Goal: Task Accomplishment & Management: Manage account settings

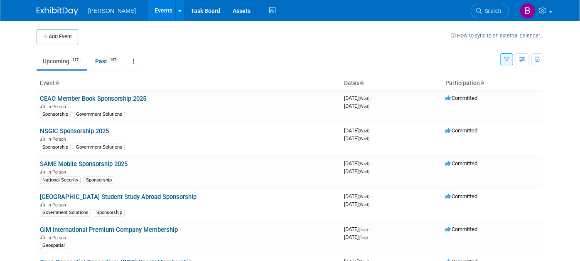
click at [513, 54] on button "button" at bounding box center [506, 59] width 13 height 12
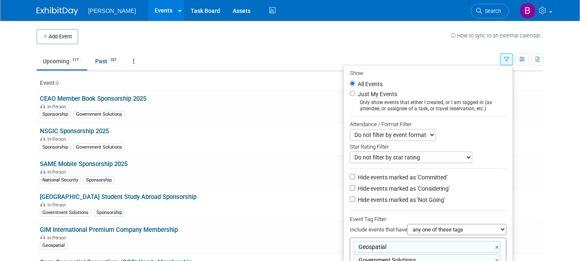
click at [433, 189] on label "Hide events marked as 'Considering'" at bounding box center [403, 188] width 94 height 8
click at [355, 189] on input "Hide events marked as 'Considering'" at bounding box center [352, 187] width 5 height 5
checkbox input "true"
click at [431, 201] on label "Hide events marked as 'Not Going'" at bounding box center [400, 199] width 89 height 8
click at [355, 201] on input "Hide events marked as 'Not Going'" at bounding box center [352, 198] width 5 height 5
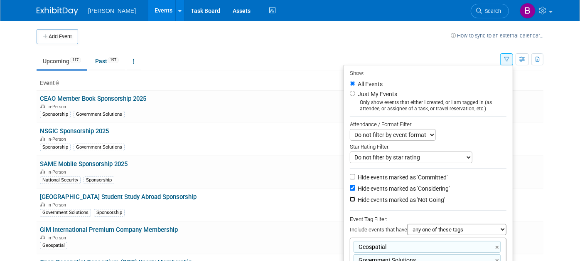
checkbox input "true"
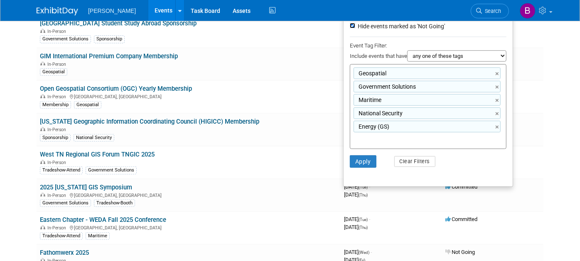
scroll to position [175, 0]
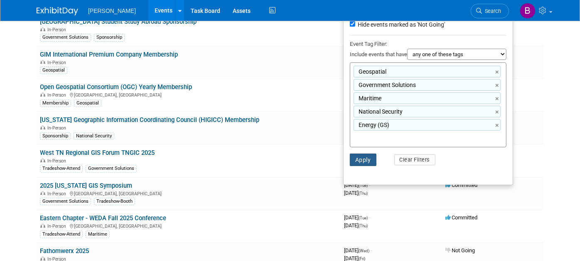
click at [361, 160] on button "Apply" at bounding box center [363, 159] width 27 height 12
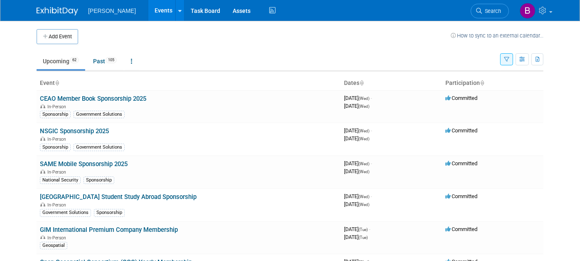
click at [506, 60] on button "button" at bounding box center [506, 59] width 13 height 12
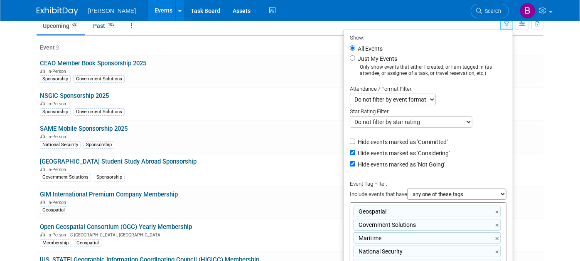
scroll to position [92, 0]
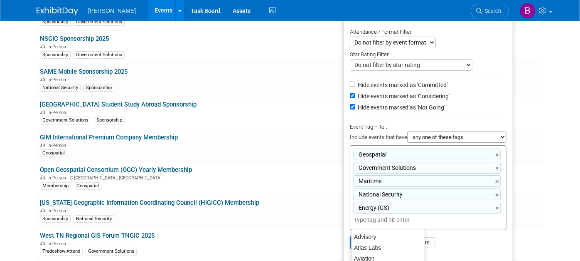
click at [419, 220] on input "text" at bounding box center [387, 219] width 67 height 8
type input "dcs"
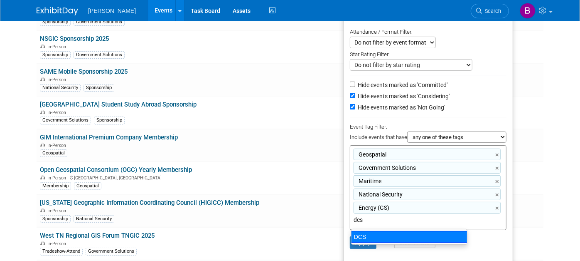
click at [404, 235] on div "DCS" at bounding box center [409, 237] width 116 height 12
type input "Geospatial, Government Solutions, Maritime, National Security, Energy (GS), DCS"
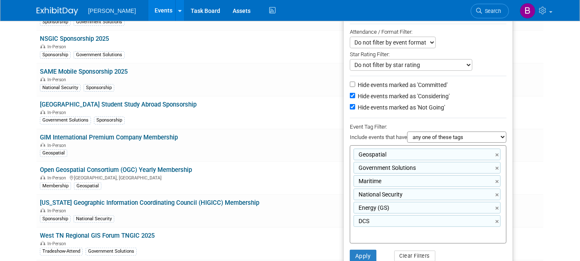
click at [369, 247] on li "Apply Clear Filters" at bounding box center [428, 255] width 169 height 25
click at [366, 251] on button "Apply" at bounding box center [363, 255] width 27 height 12
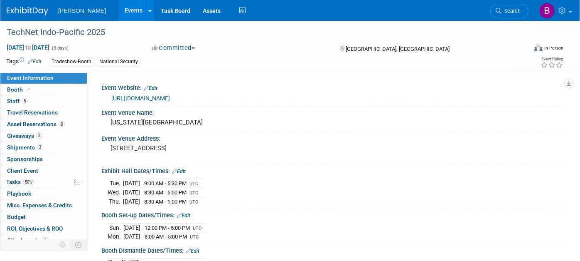
click at [118, 9] on link "Events" at bounding box center [133, 10] width 30 height 21
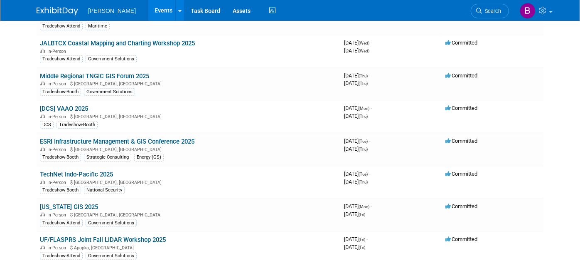
scroll to position [508, 0]
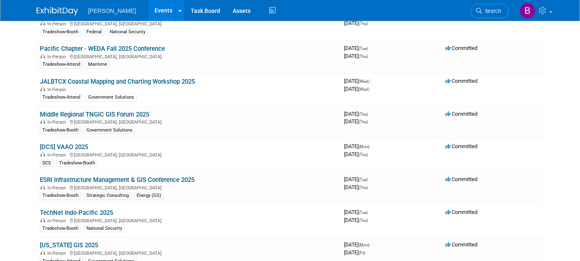
click at [503, 6] on link "Search" at bounding box center [490, 11] width 38 height 15
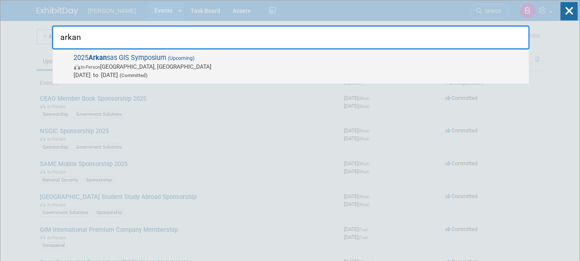
type input "arkan"
click at [296, 54] on span "2025 Arkan sas GIS Symposium (Upcoming) In-Person Eureka Springs, AR Oct 14, 20…" at bounding box center [297, 66] width 453 height 25
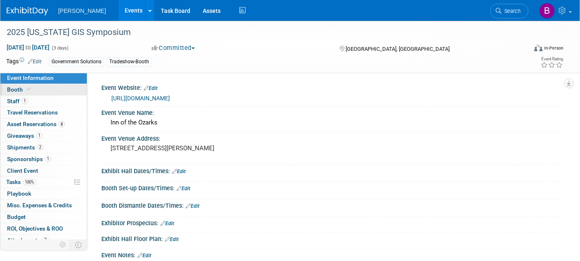
click at [45, 91] on link "Booth" at bounding box center [43, 89] width 86 height 11
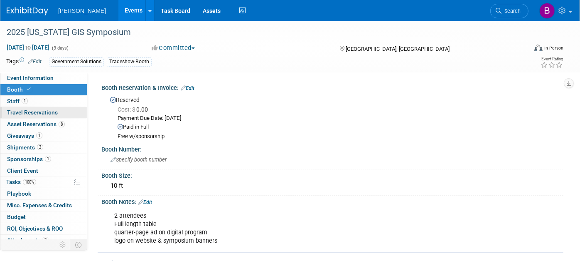
click at [64, 107] on link "0 Travel Reservations 0" at bounding box center [43, 112] width 86 height 11
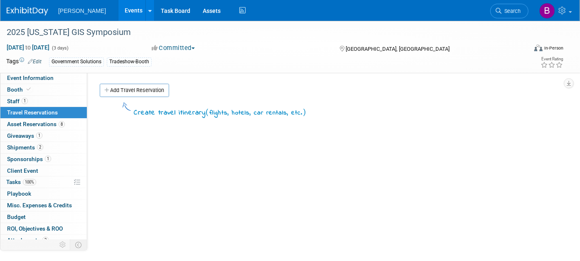
click at [60, 116] on link "0 Travel Reservations 0" at bounding box center [43, 112] width 86 height 11
click at [62, 122] on span "8" at bounding box center [62, 124] width 6 height 6
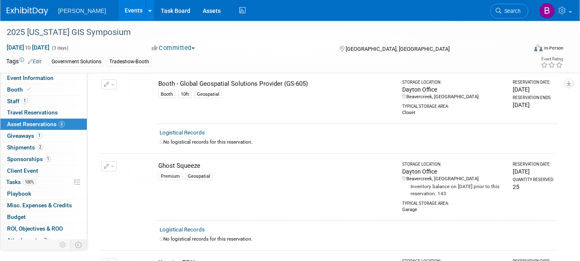
scroll to position [323, 0]
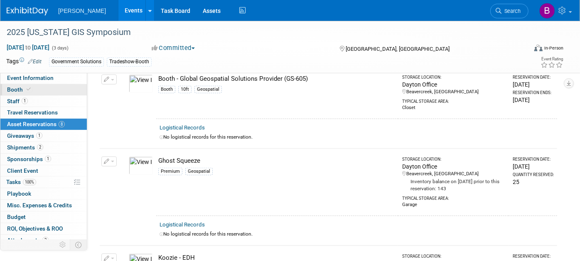
click at [52, 87] on link "Booth" at bounding box center [43, 89] width 86 height 11
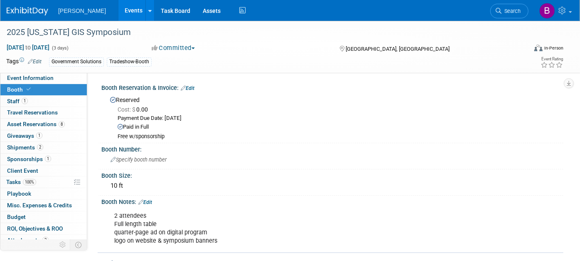
scroll to position [92, 0]
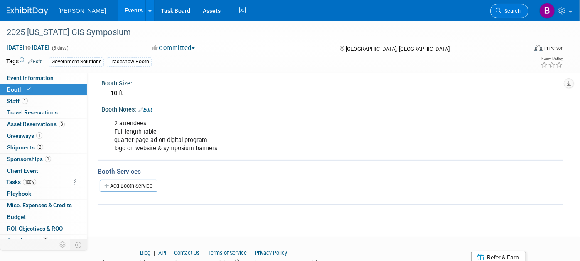
click at [503, 14] on link "Search" at bounding box center [509, 11] width 38 height 15
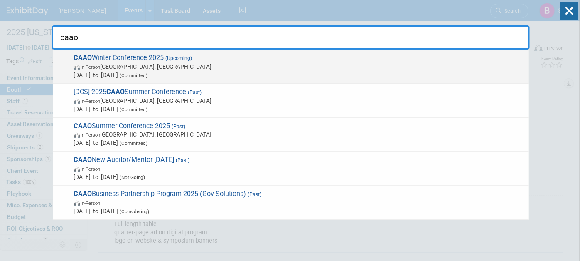
type input "caao"
click at [123, 63] on span "In-Person Dublin, OH" at bounding box center [299, 66] width 451 height 8
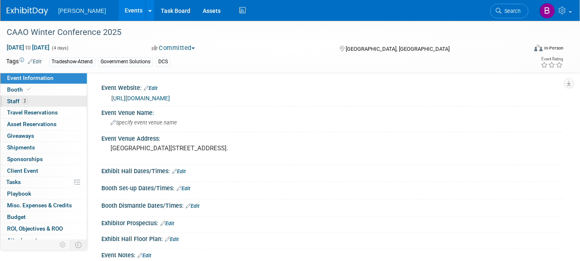
click at [33, 101] on link "2 Staff 2" at bounding box center [43, 101] width 86 height 11
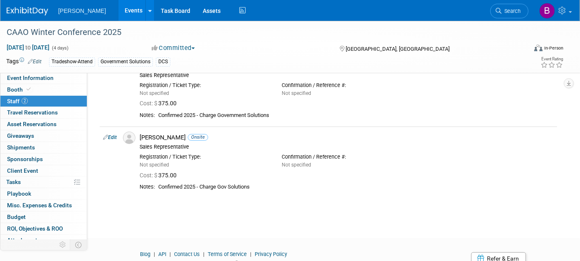
scroll to position [86, 0]
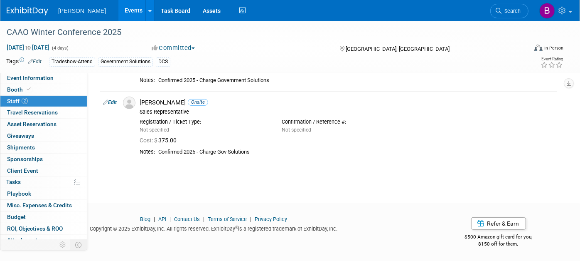
click at [496, 10] on link "Search" at bounding box center [509, 11] width 38 height 15
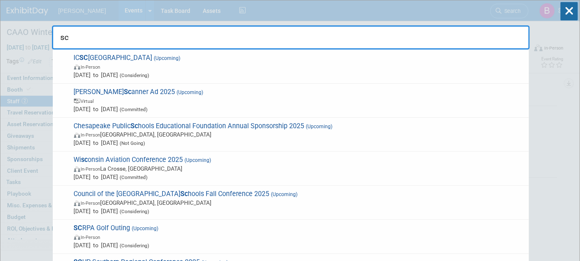
type input "s"
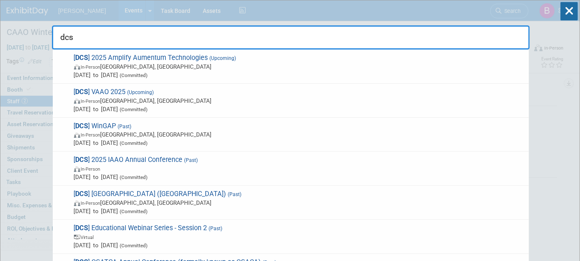
type input "dcs"
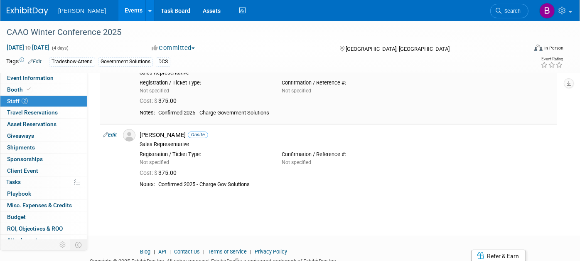
scroll to position [86, 0]
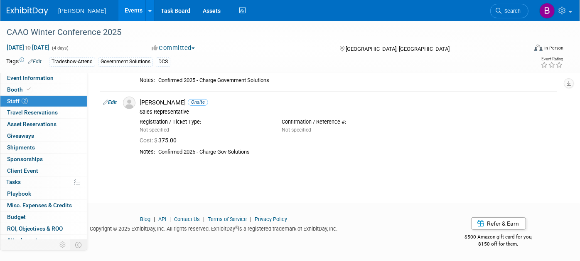
click at [118, 7] on link "Events" at bounding box center [133, 10] width 30 height 21
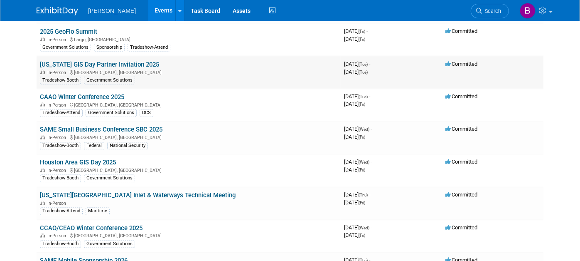
scroll to position [839, 0]
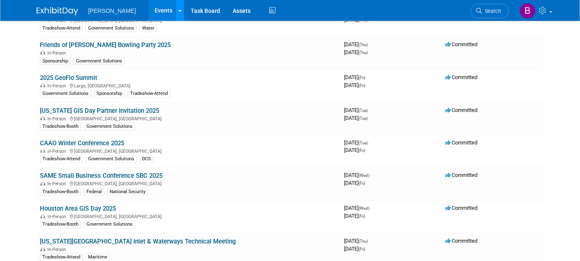
click at [175, 14] on link at bounding box center [179, 10] width 9 height 21
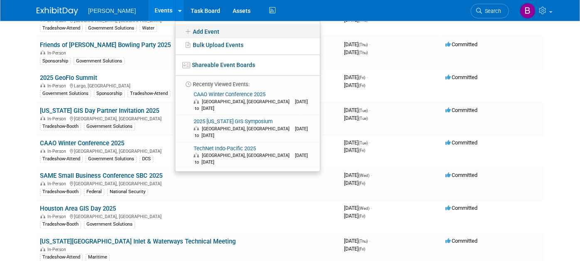
click at [175, 28] on link "Add Event" at bounding box center [247, 31] width 145 height 14
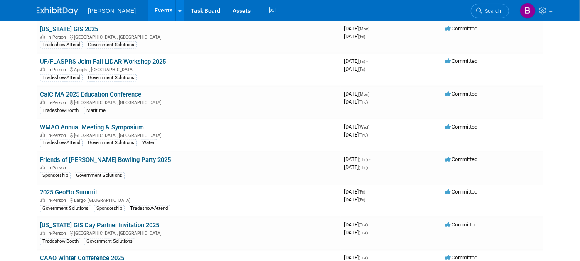
scroll to position [0, 0]
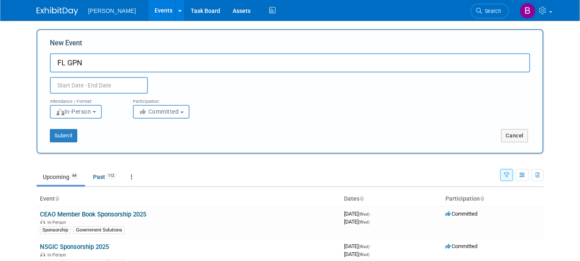
click at [99, 88] on input "text" at bounding box center [99, 85] width 98 height 17
click at [100, 54] on input "FL GPN" at bounding box center [290, 62] width 480 height 19
type input "FL GPN Membership"
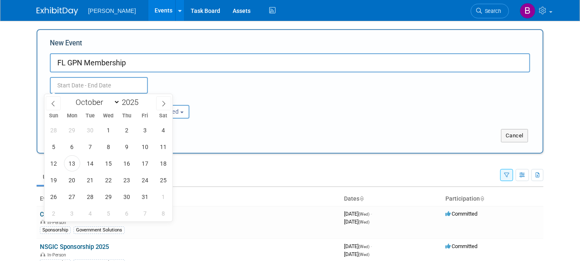
click at [107, 78] on input "text" at bounding box center [99, 85] width 98 height 17
click at [76, 104] on select "January February March April May June July August September October November De…" at bounding box center [96, 102] width 48 height 10
select select "0"
click at [72, 97] on select "January February March April May June July August September October November De…" at bounding box center [96, 102] width 48 height 10
click at [104, 132] on span "1" at bounding box center [108, 130] width 16 height 16
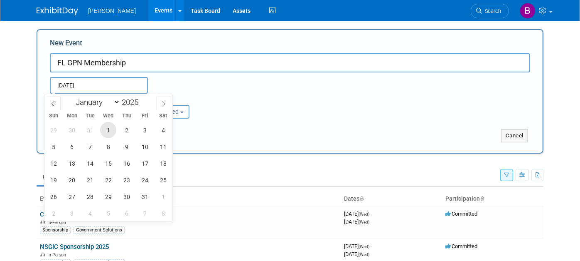
type input "Jan 1, 2025 to Jan 1, 2025"
click at [104, 105] on select "January February March April May June July August September October November De…" at bounding box center [96, 102] width 48 height 10
select select "11"
click at [72, 97] on select "January February March April May June July August September October November De…" at bounding box center [96, 102] width 48 height 10
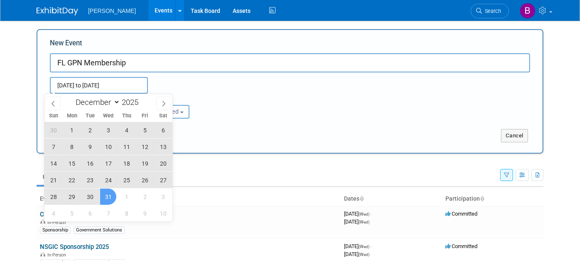
click at [110, 196] on span "31" at bounding box center [108, 196] width 16 height 16
type input "[DATE] to [DATE]"
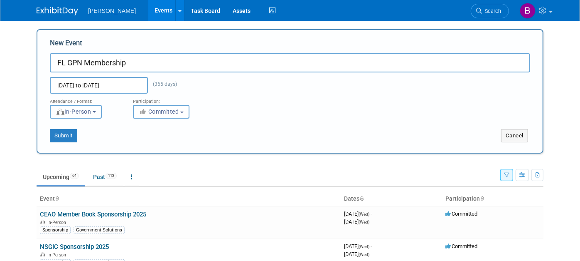
click at [76, 109] on span "In-Person" at bounding box center [74, 111] width 36 height 7
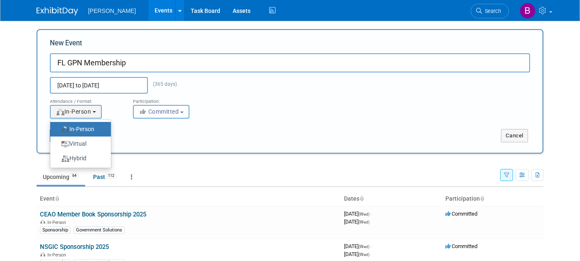
drag, startPoint x: 173, startPoint y: 138, endPoint x: 90, endPoint y: 136, distance: 83.6
click at [170, 136] on div "Submit" at bounding box center [142, 135] width 211 height 13
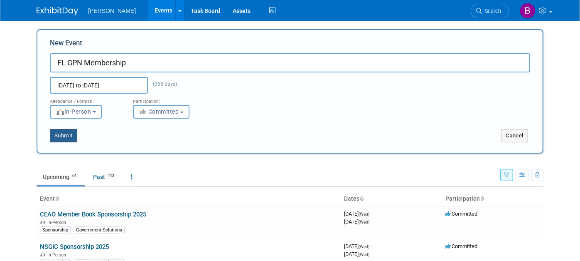
click at [58, 135] on button "Submit" at bounding box center [63, 135] width 27 height 13
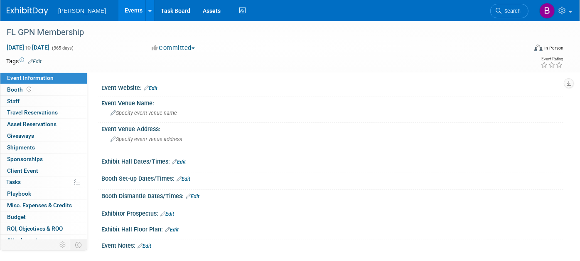
click at [40, 59] on link "Edit" at bounding box center [35, 62] width 14 height 6
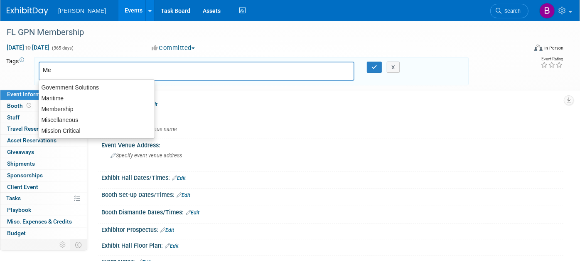
type input "Mem"
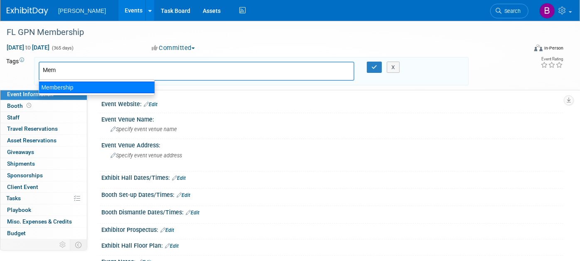
click at [56, 88] on div "Membership" at bounding box center [97, 87] width 116 height 12
type input "Membership"
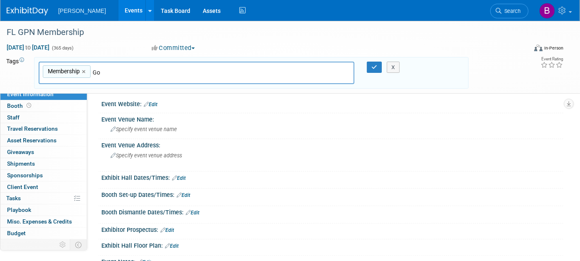
type input "Gov"
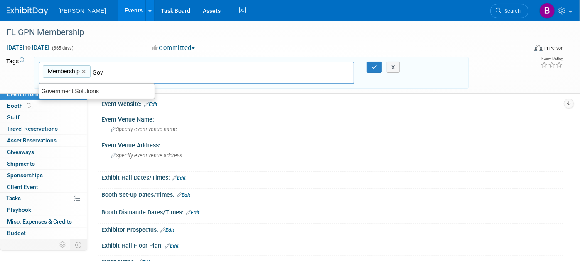
click at [107, 82] on body "[PERSON_NAME] Events Add Event Bulk Upload Events Shareable Event Boards Recent…" at bounding box center [290, 130] width 580 height 261
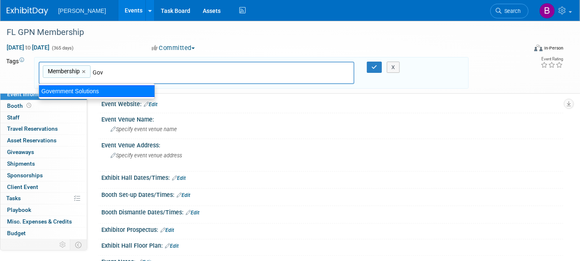
click at [100, 85] on div "Government Solutions" at bounding box center [97, 91] width 116 height 12
type input "Membership, Government Solutions"
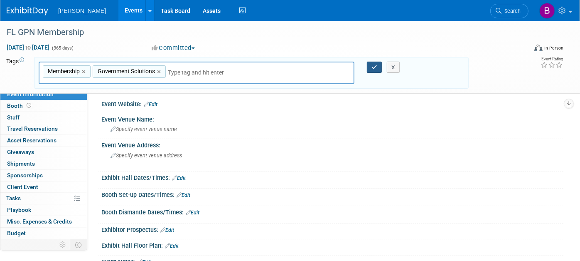
click at [368, 69] on button "button" at bounding box center [374, 68] width 15 height 12
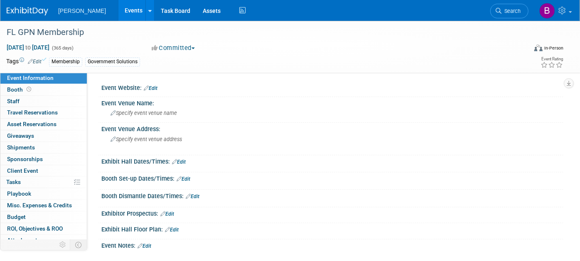
click at [153, 84] on div "Event Website: Edit" at bounding box center [332, 86] width 462 height 11
click at [155, 88] on link "Edit" at bounding box center [151, 88] width 14 height 6
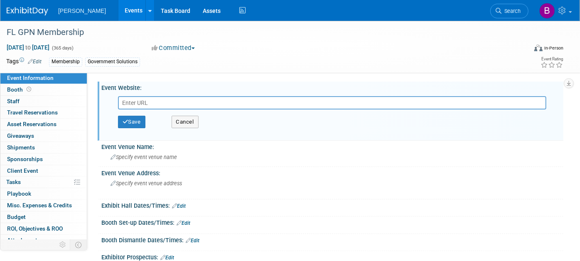
click at [167, 99] on input "text" at bounding box center [332, 102] width 429 height 13
type input "[URL][DOMAIN_NAME]"
click at [142, 118] on button "Save" at bounding box center [131, 122] width 27 height 12
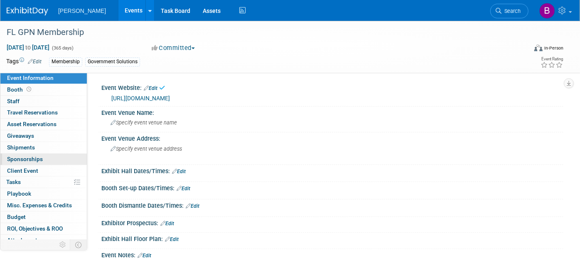
click at [35, 160] on span "Sponsorships 0" at bounding box center [25, 158] width 36 height 7
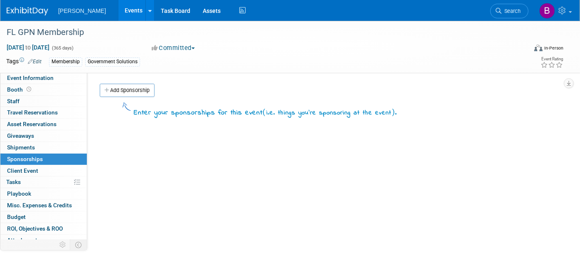
click at [124, 88] on link "Add Sponsorship" at bounding box center [127, 90] width 55 height 13
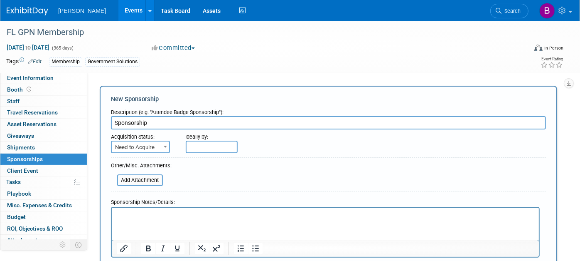
type input "Sponsorship"
click at [140, 141] on span "Need to Acquire" at bounding box center [140, 147] width 57 height 12
click at [189, 174] on form "Description (e.g. "Attendee Badge Sponsorship"): Sponsorship Acquisition Status…" at bounding box center [328, 194] width 435 height 178
click at [134, 214] on p "Rich Text Area. Press ALT-0 for help." at bounding box center [325, 214] width 418 height 8
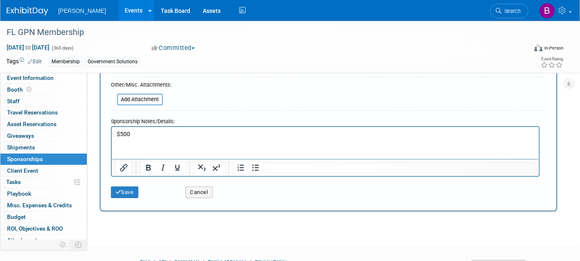
scroll to position [122, 0]
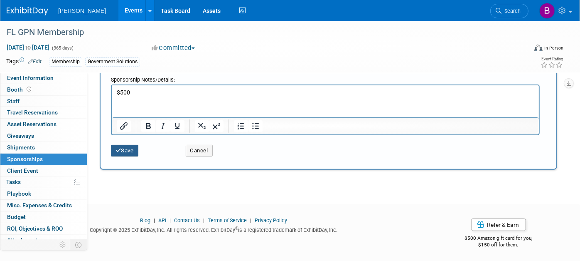
click at [121, 153] on button "Save" at bounding box center [124, 151] width 27 height 12
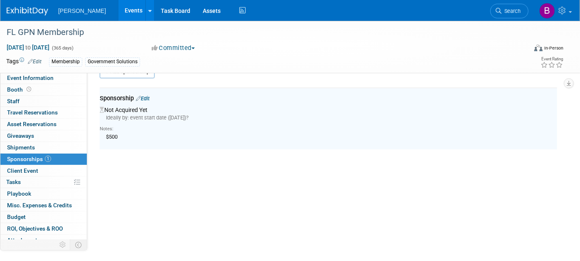
scroll to position [17, 0]
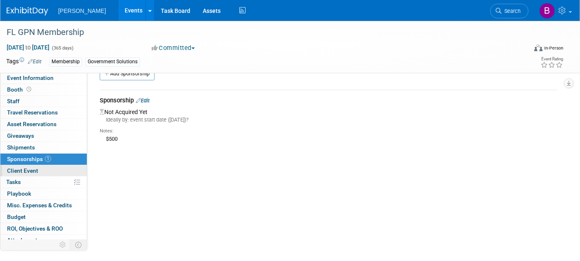
click at [25, 168] on span "Client Event" at bounding box center [22, 170] width 31 height 7
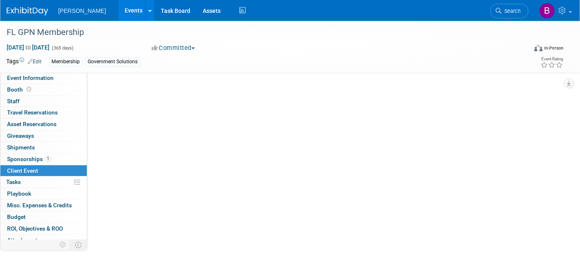
scroll to position [0, 0]
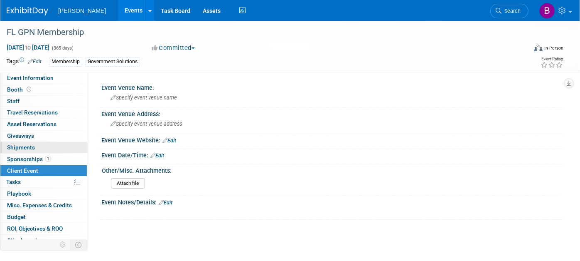
click at [28, 147] on span "Shipments 0" at bounding box center [21, 147] width 28 height 7
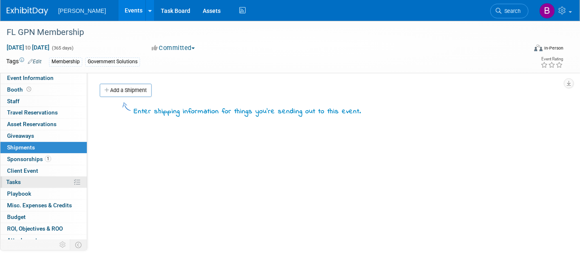
click at [23, 183] on link "0% Tasks 0%" at bounding box center [43, 181] width 86 height 11
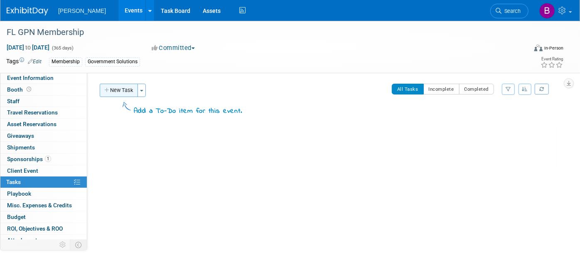
click at [114, 96] on button "New Task" at bounding box center [119, 90] width 38 height 13
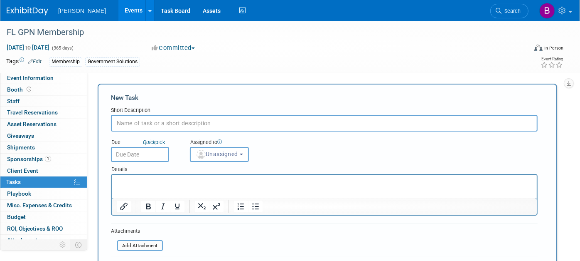
click at [204, 121] on input "text" at bounding box center [324, 123] width 427 height 17
type input "J"
type input "Secure Sponsorship"
click at [216, 142] on div "Assigned to" at bounding box center [238, 142] width 97 height 8
click at [160, 181] on p "Rich Text Area. Press ALT-0 for help." at bounding box center [324, 182] width 416 height 8
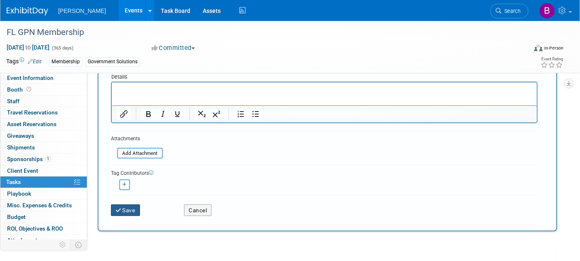
click at [111, 209] on button "Save" at bounding box center [125, 210] width 29 height 12
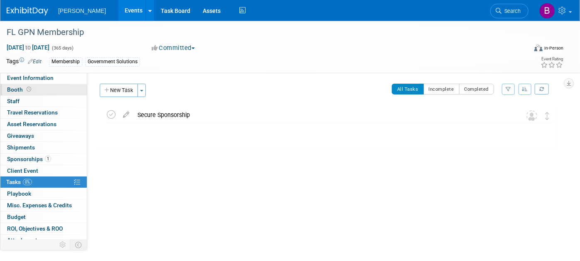
click at [52, 84] on link "Booth" at bounding box center [43, 89] width 86 height 11
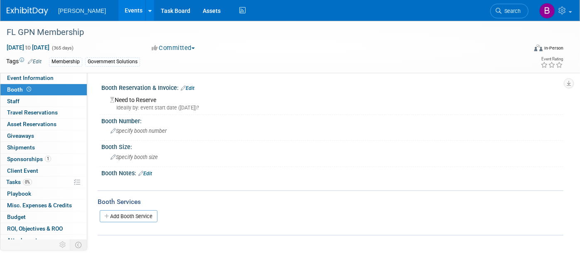
click at [54, 72] on div "FL GPN Membership [DATE] to [DATE] (365 days) [DATE] to [DATE] Committed Commit…" at bounding box center [290, 47] width 580 height 52
click at [57, 76] on link "Event Information" at bounding box center [43, 77] width 86 height 11
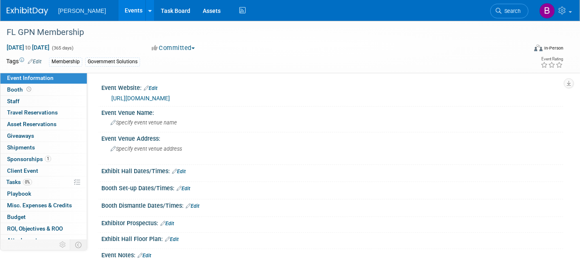
click at [132, 95] on link "[URL][DOMAIN_NAME]" at bounding box center [140, 98] width 59 height 7
